Goal: Use online tool/utility: Utilize a website feature to perform a specific function

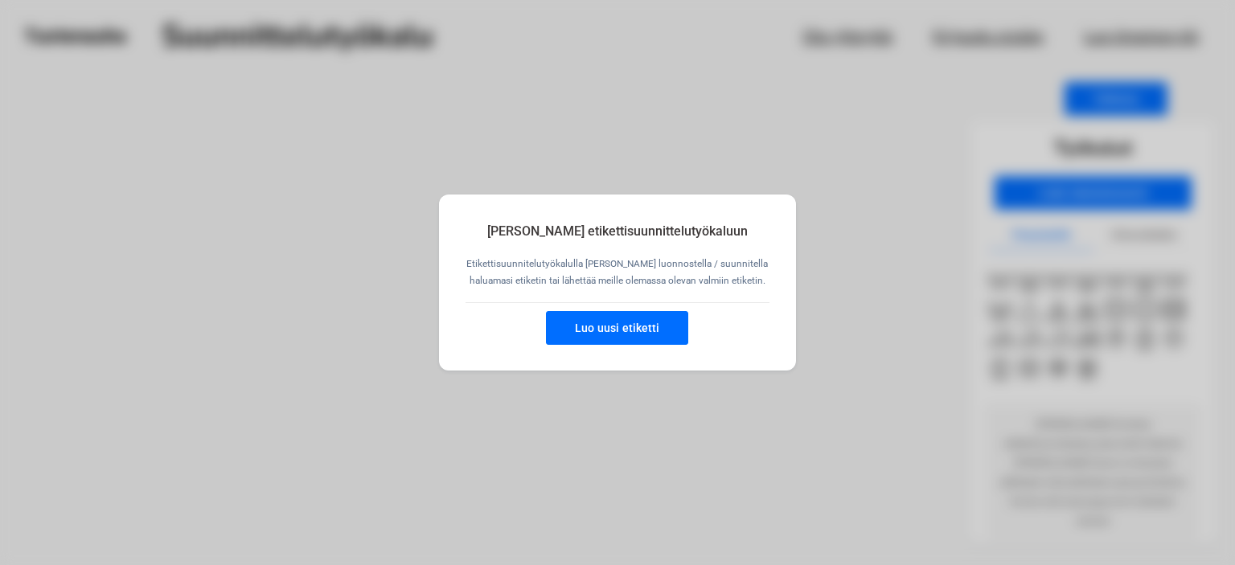
click at [605, 327] on button "Luo uusi etiketti" at bounding box center [617, 328] width 142 height 34
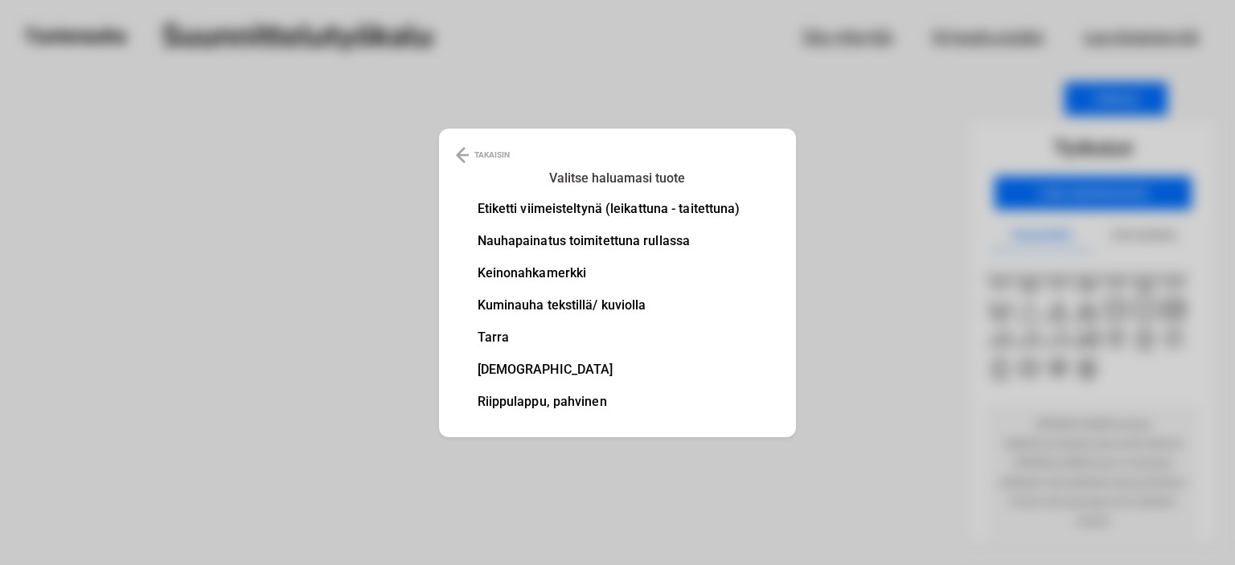
click at [598, 244] on li "Nauhapainatus toimitettuna rullassa" at bounding box center [609, 241] width 263 height 13
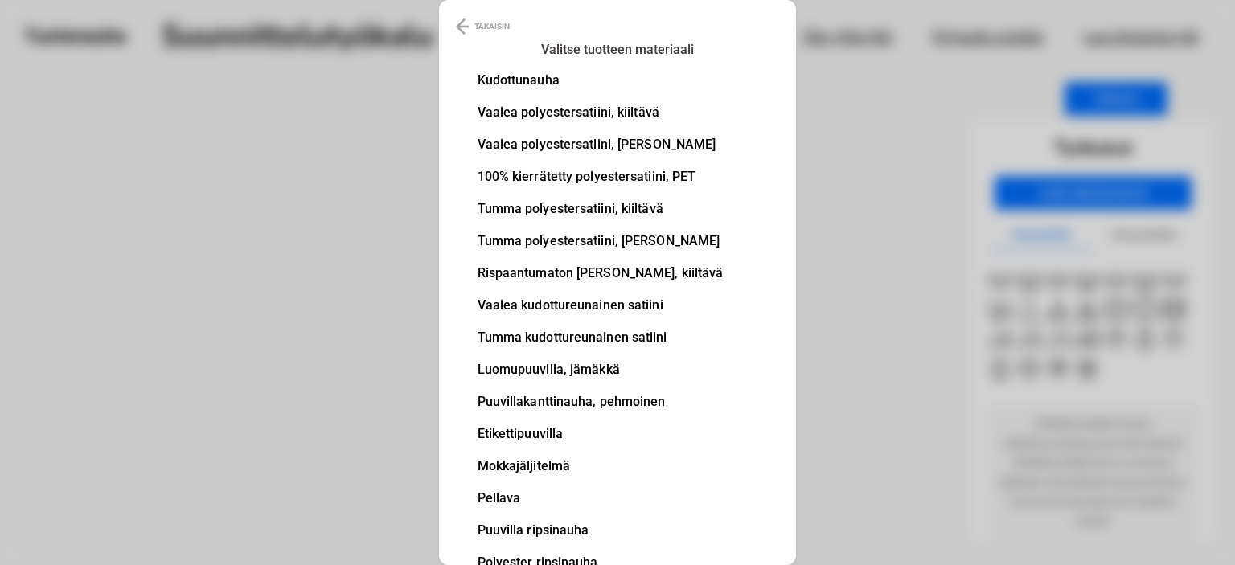
scroll to position [64, 0]
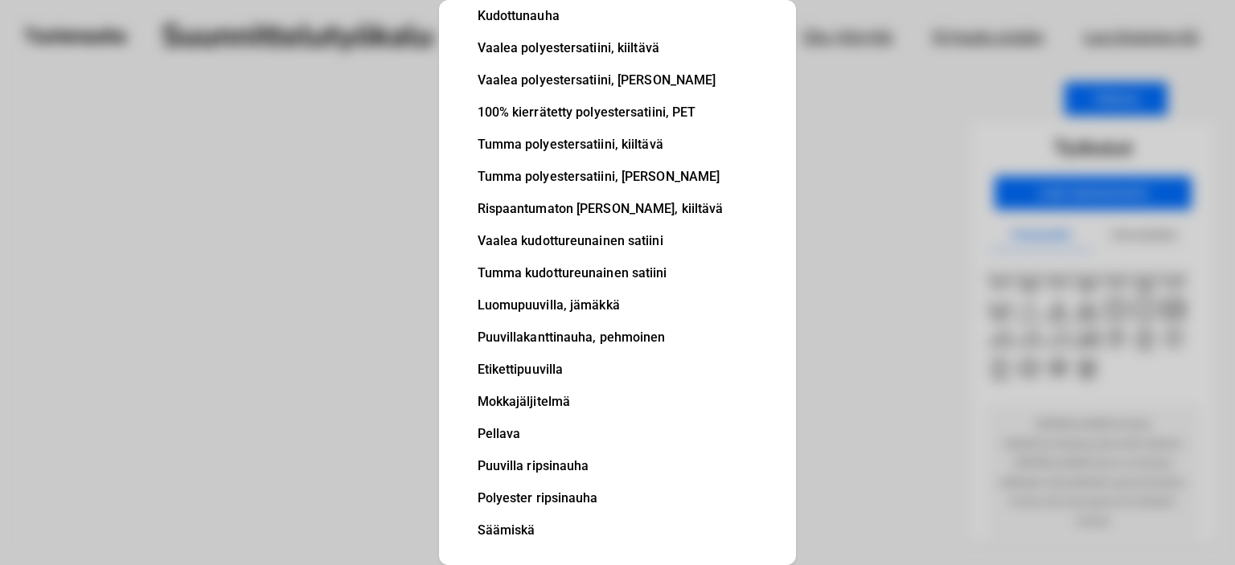
click at [632, 337] on li "Puuvillakanttinauha, pehmoinen" at bounding box center [601, 337] width 246 height 13
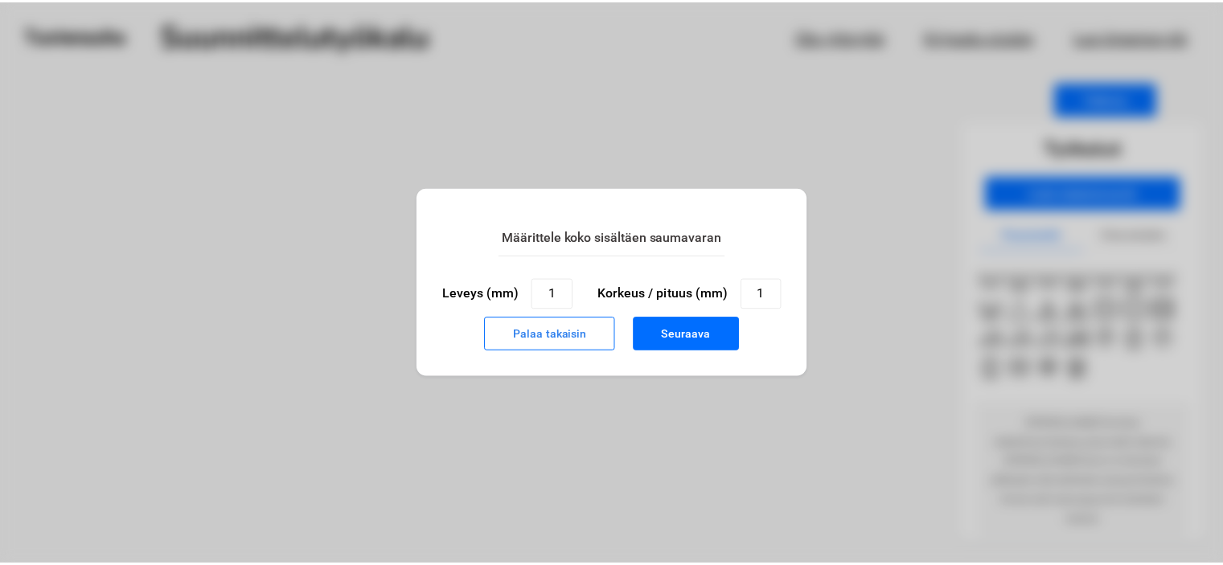
scroll to position [0, 0]
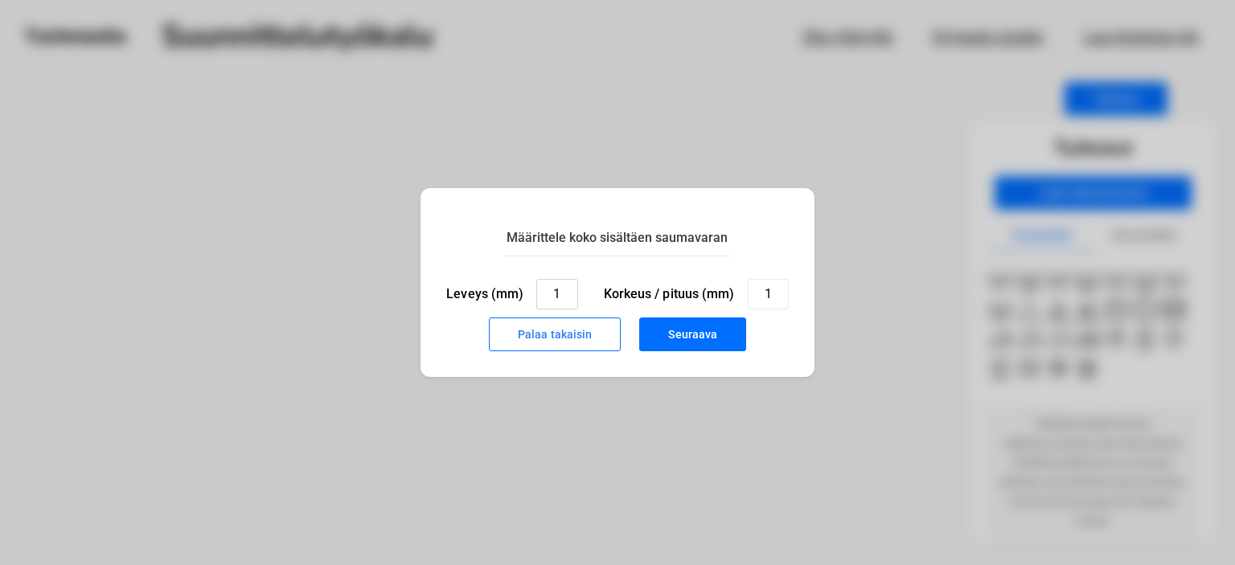
drag, startPoint x: 576, startPoint y: 291, endPoint x: 550, endPoint y: 285, distance: 26.5
click at [550, 285] on input "1" at bounding box center [556, 294] width 41 height 31
type input "25"
drag, startPoint x: 774, startPoint y: 295, endPoint x: 730, endPoint y: 283, distance: 45.8
click at [730, 283] on div "Korkeus / pituus (mm) 1" at bounding box center [696, 294] width 185 height 31
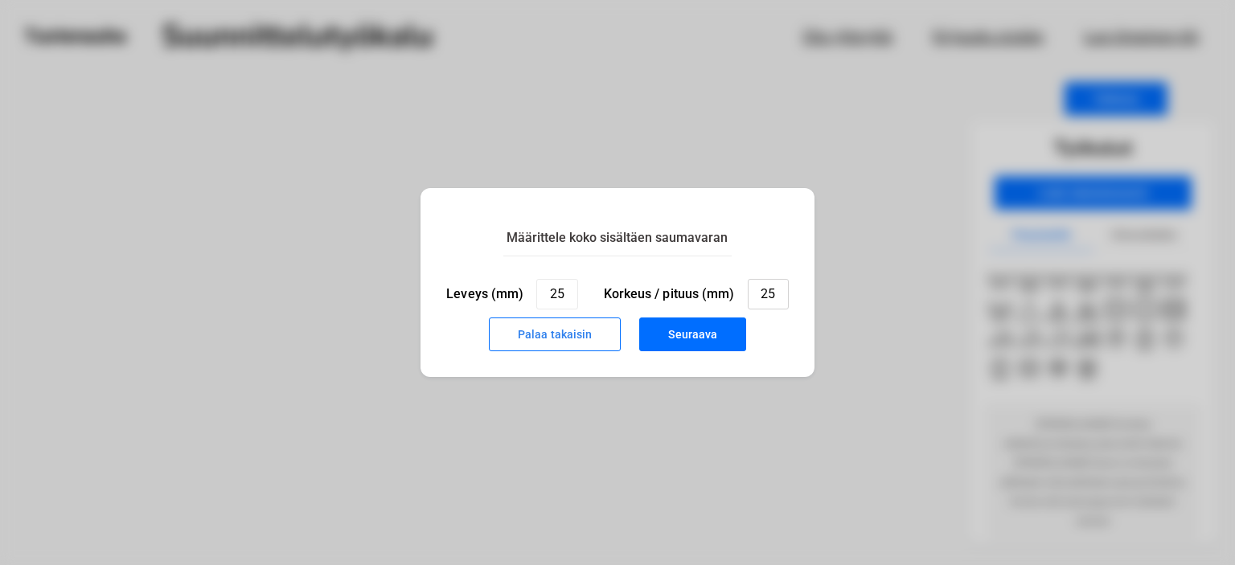
type input "25"
drag, startPoint x: 572, startPoint y: 293, endPoint x: 512, endPoint y: 285, distance: 60.9
click at [512, 285] on div "Leveys (mm) 25" at bounding box center [511, 294] width 131 height 31
type input "4"
click at [688, 336] on button "Seuraava" at bounding box center [692, 335] width 107 height 34
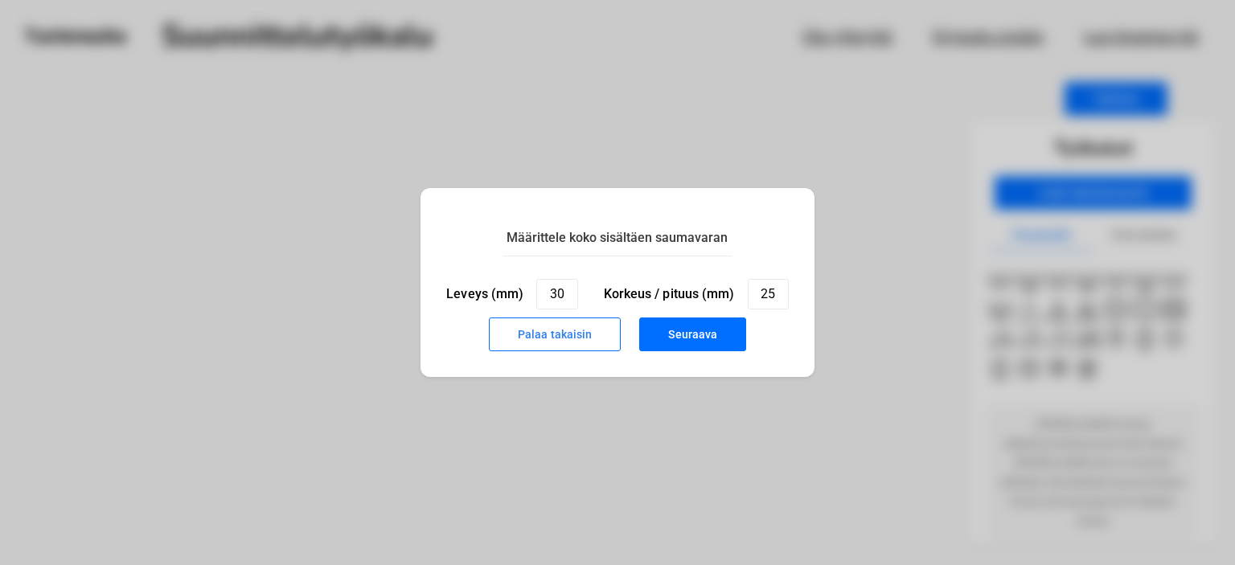
type input "1"
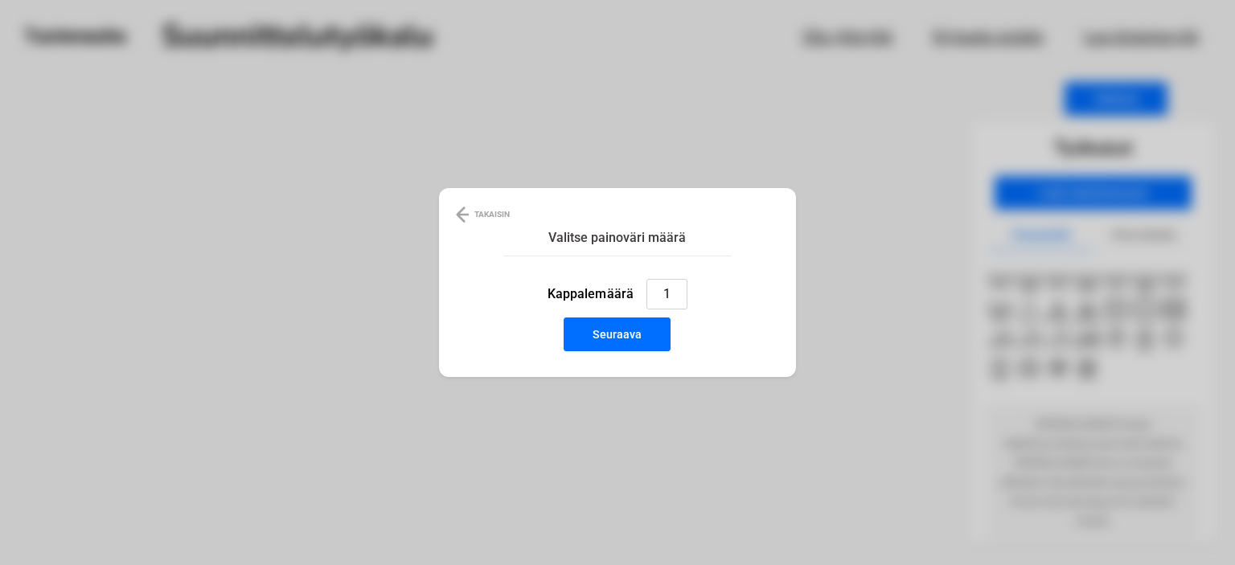
drag, startPoint x: 683, startPoint y: 295, endPoint x: 650, endPoint y: 292, distance: 32.3
click at [650, 292] on input "1" at bounding box center [666, 294] width 41 height 31
click at [634, 337] on button "Seuraava" at bounding box center [617, 335] width 107 height 34
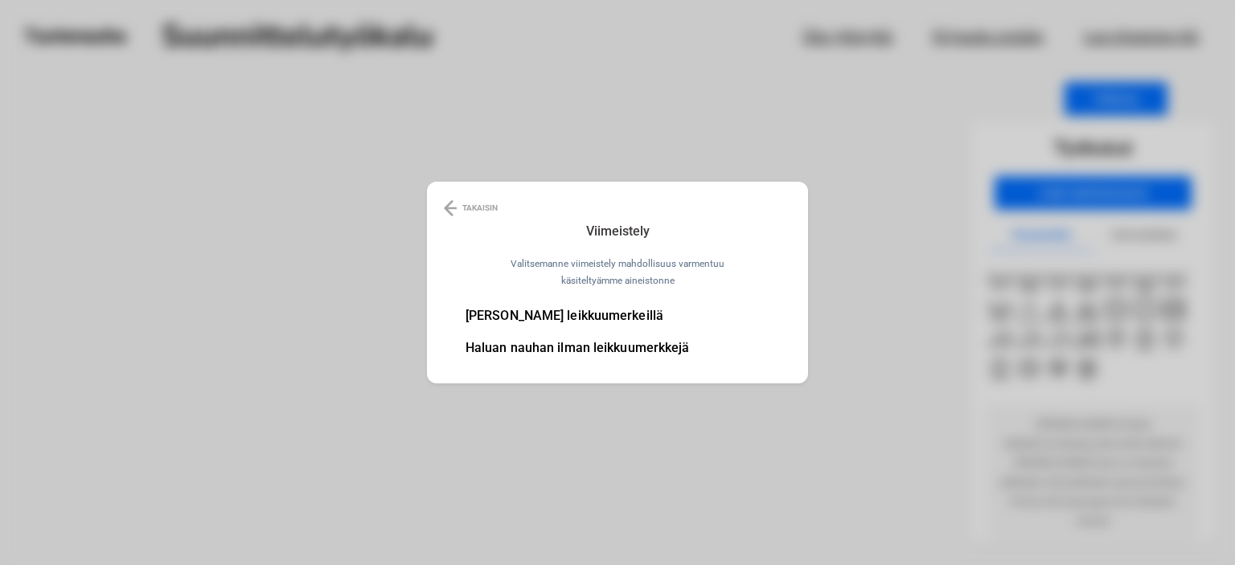
click at [622, 317] on li "[PERSON_NAME] leikkuumerkeillä" at bounding box center [578, 316] width 224 height 13
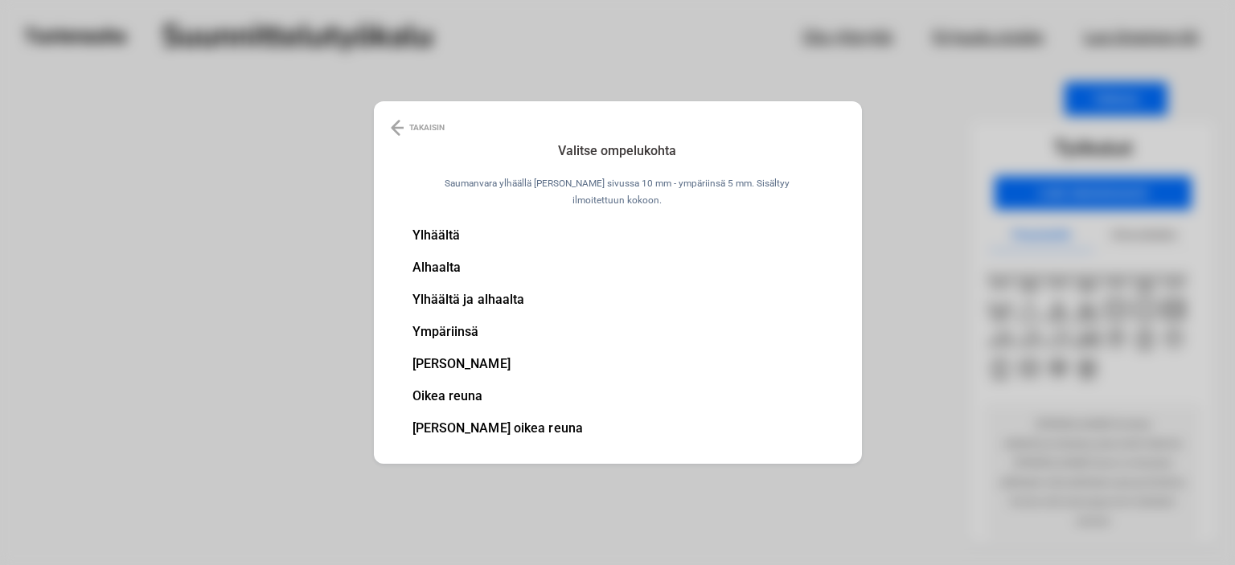
click at [524, 422] on li "[PERSON_NAME] oikea reuna" at bounding box center [497, 428] width 171 height 13
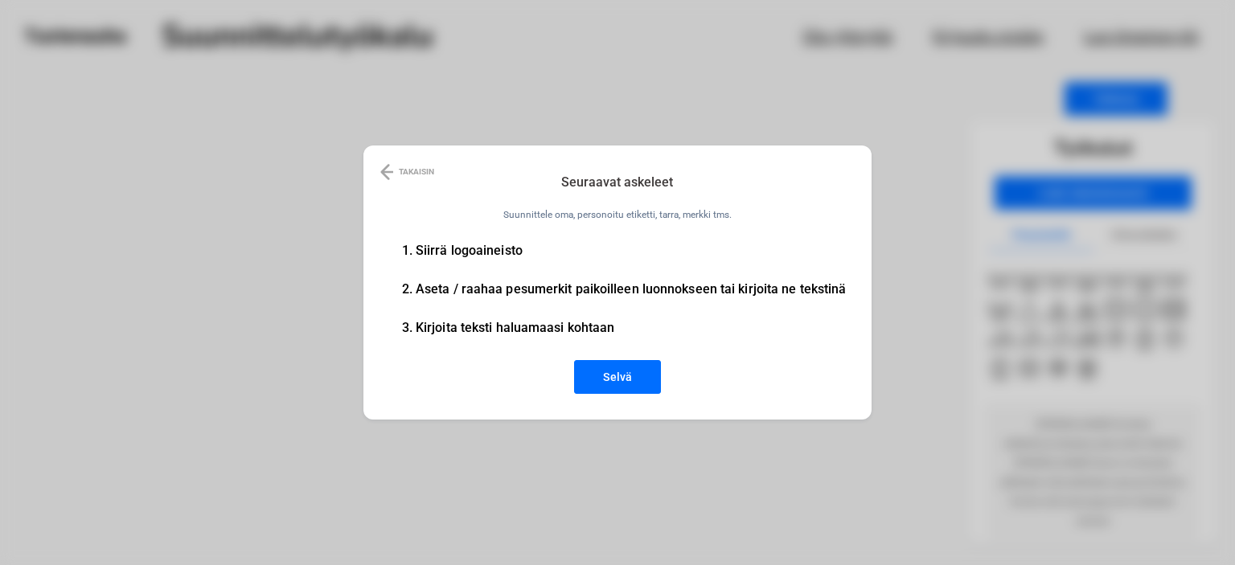
click at [617, 382] on button "Selvä" at bounding box center [617, 377] width 87 height 34
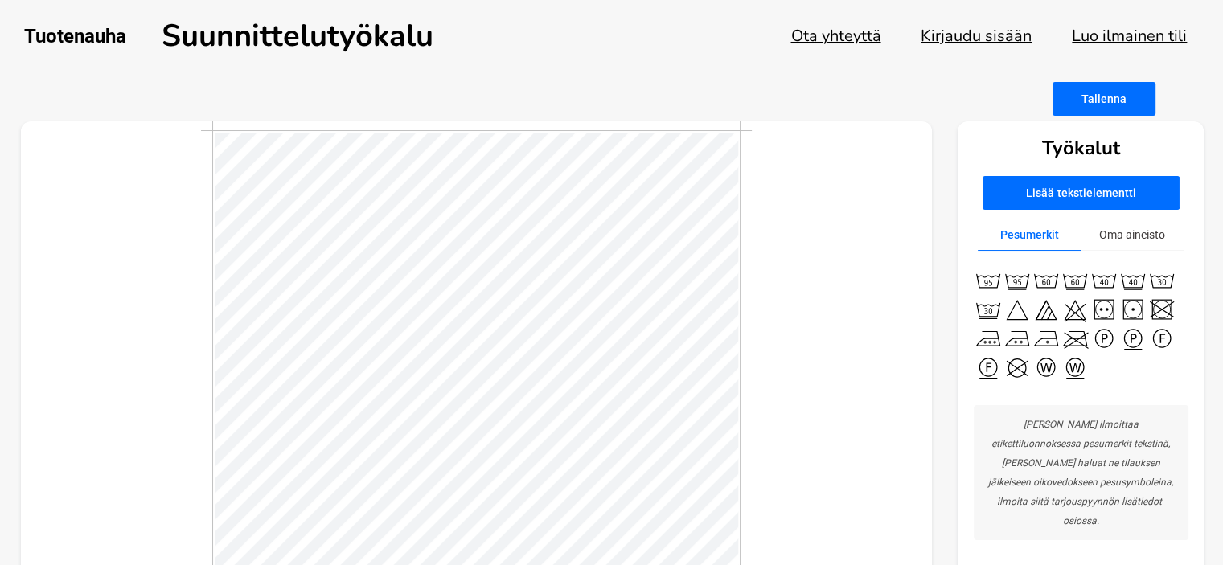
click at [1138, 234] on button "Oma aineisto" at bounding box center [1132, 234] width 103 height 31
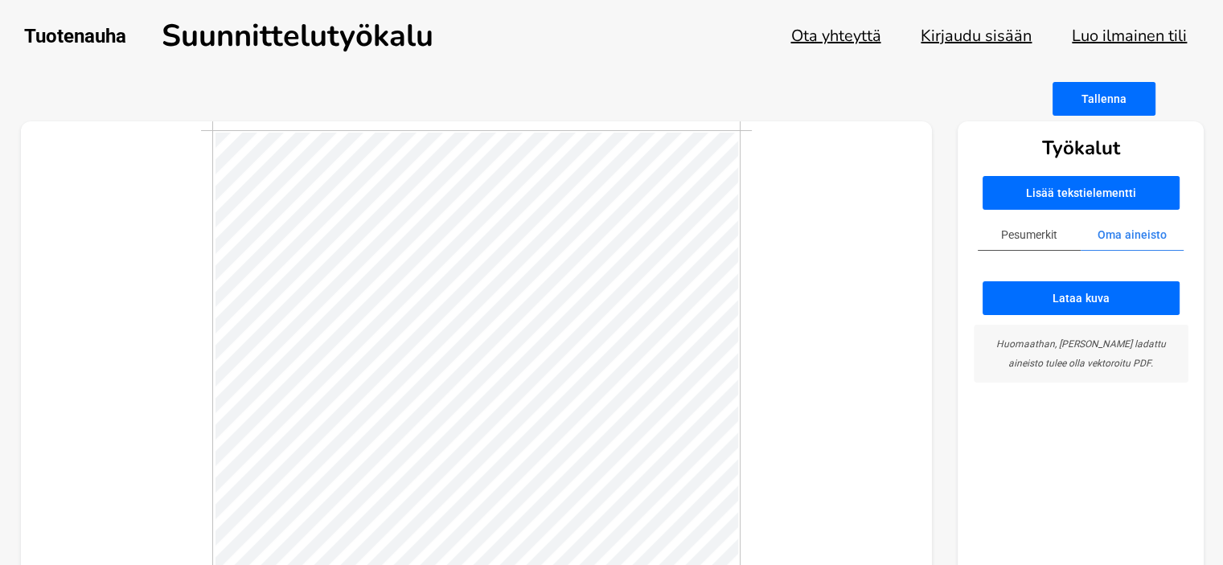
click at [1044, 225] on button "Pesumerkit" at bounding box center [1029, 234] width 103 height 31
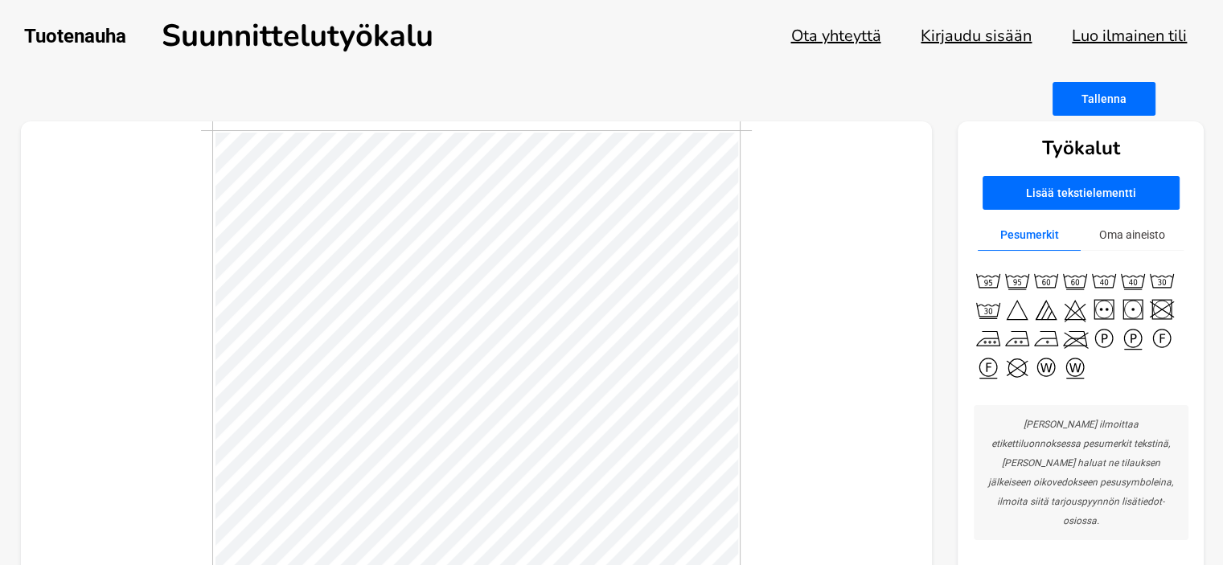
click at [1052, 192] on button "Lisää tekstielementti" at bounding box center [1080, 193] width 197 height 34
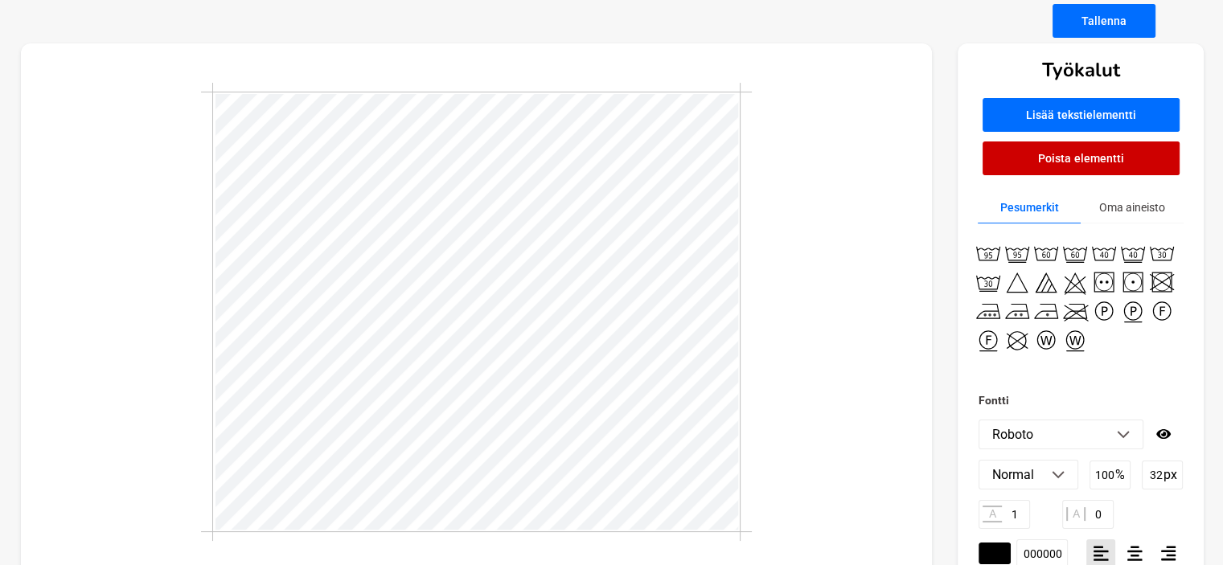
scroll to position [80, 0]
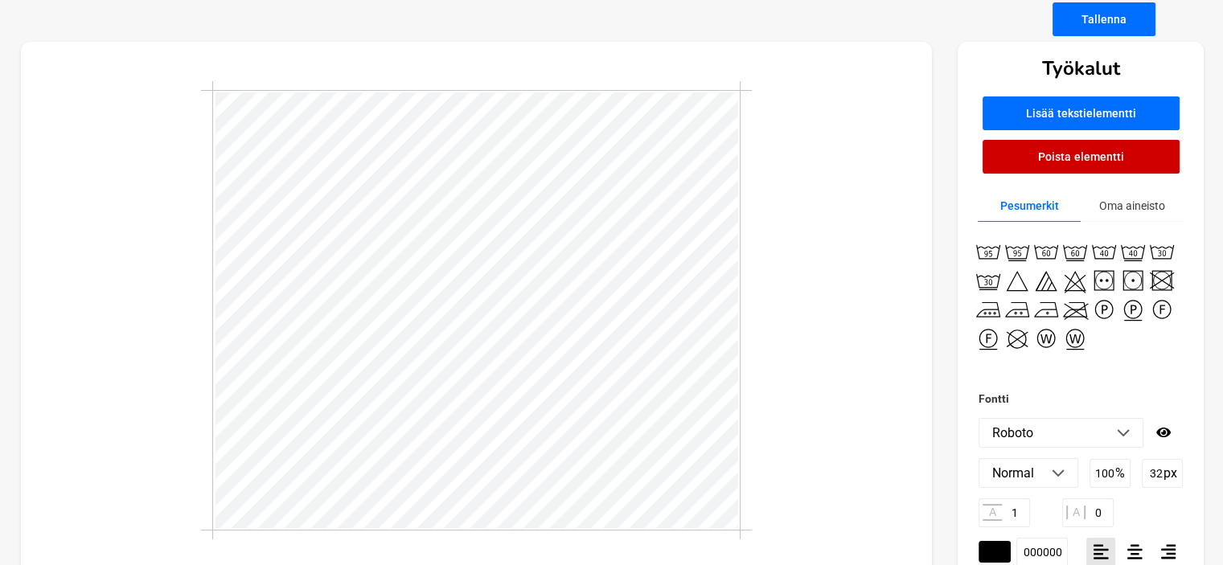
click at [1129, 434] on img at bounding box center [1123, 433] width 13 height 8
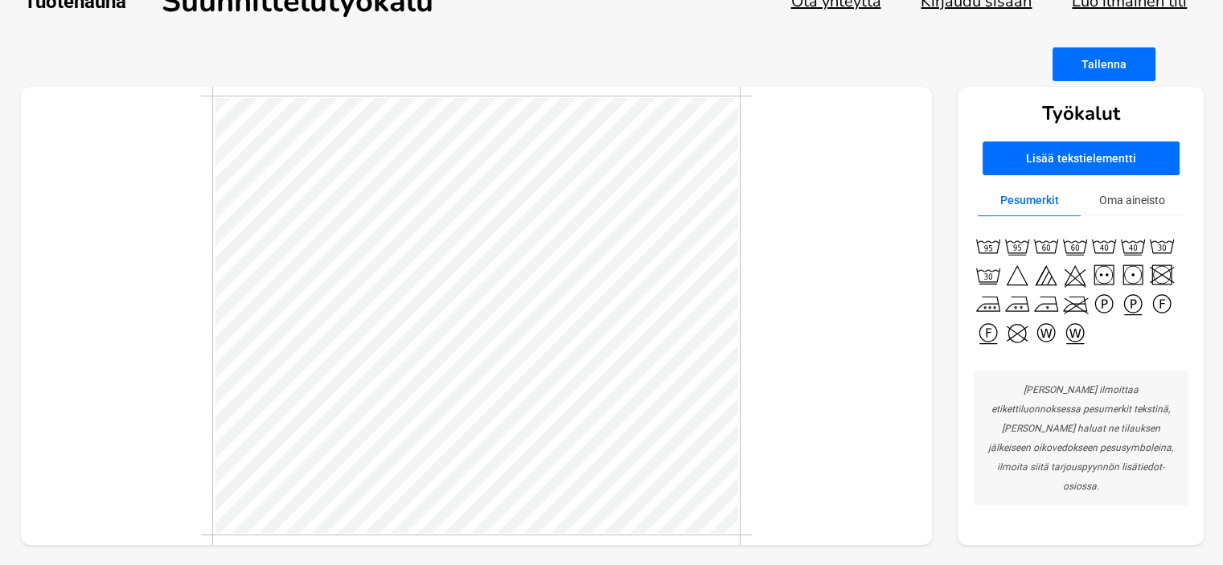
scroll to position [35, 0]
click at [1142, 197] on button "Oma aineisto" at bounding box center [1132, 200] width 103 height 31
